Goal: Task Accomplishment & Management: Manage account settings

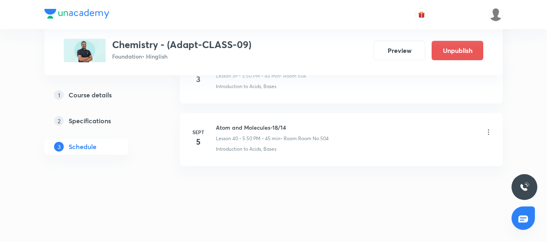
scroll to position [2906, 0]
click at [490, 129] on icon at bounding box center [489, 132] width 8 height 8
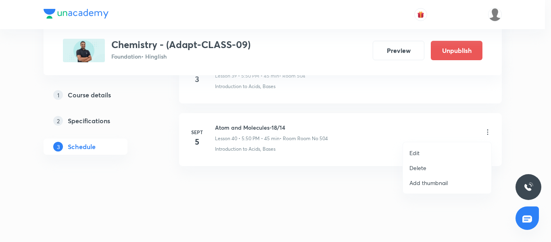
click at [428, 166] on li "Delete" at bounding box center [447, 167] width 88 height 15
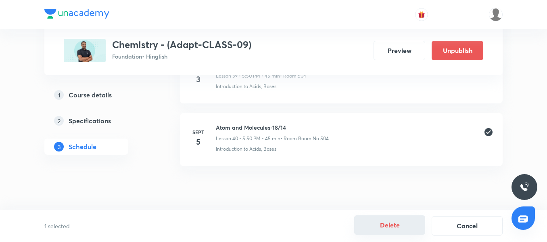
click at [393, 229] on button "Delete" at bounding box center [389, 224] width 71 height 19
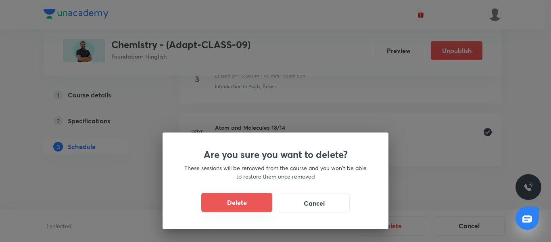
click at [244, 199] on button "Delete" at bounding box center [236, 201] width 71 height 19
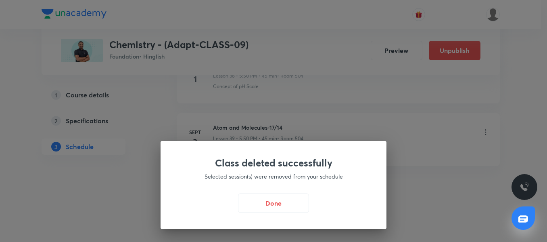
scroll to position [2844, 0]
click at [265, 192] on div "Class deleted successfully Selected session(s) were removed from your schedule …" at bounding box center [276, 185] width 226 height 88
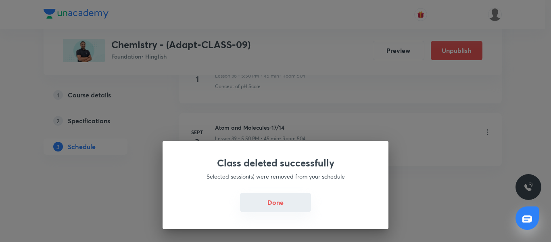
click at [268, 197] on button "Done" at bounding box center [275, 201] width 71 height 19
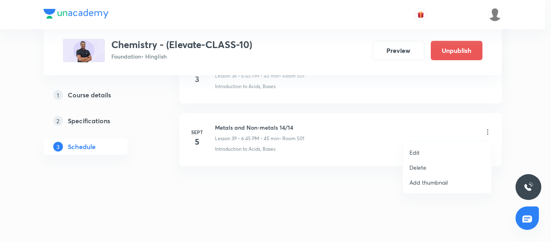
click at [425, 168] on p "Delete" at bounding box center [417, 167] width 17 height 8
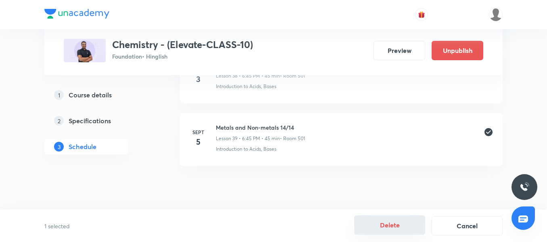
click at [402, 228] on button "Delete" at bounding box center [389, 224] width 71 height 19
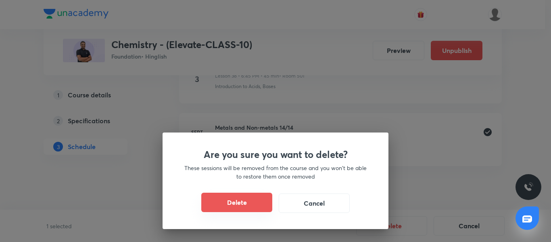
click at [257, 200] on button "Delete" at bounding box center [236, 201] width 71 height 19
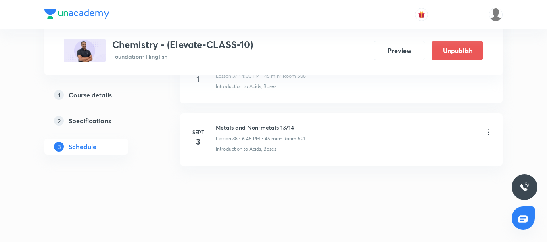
scroll to position [2781, 0]
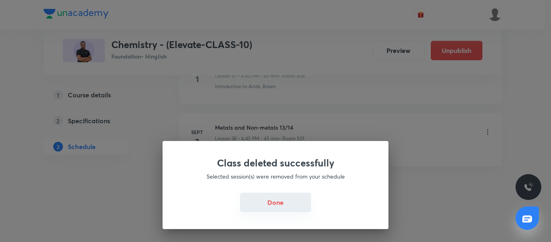
click at [256, 200] on button "Done" at bounding box center [275, 201] width 71 height 19
